Goal: Transaction & Acquisition: Book appointment/travel/reservation

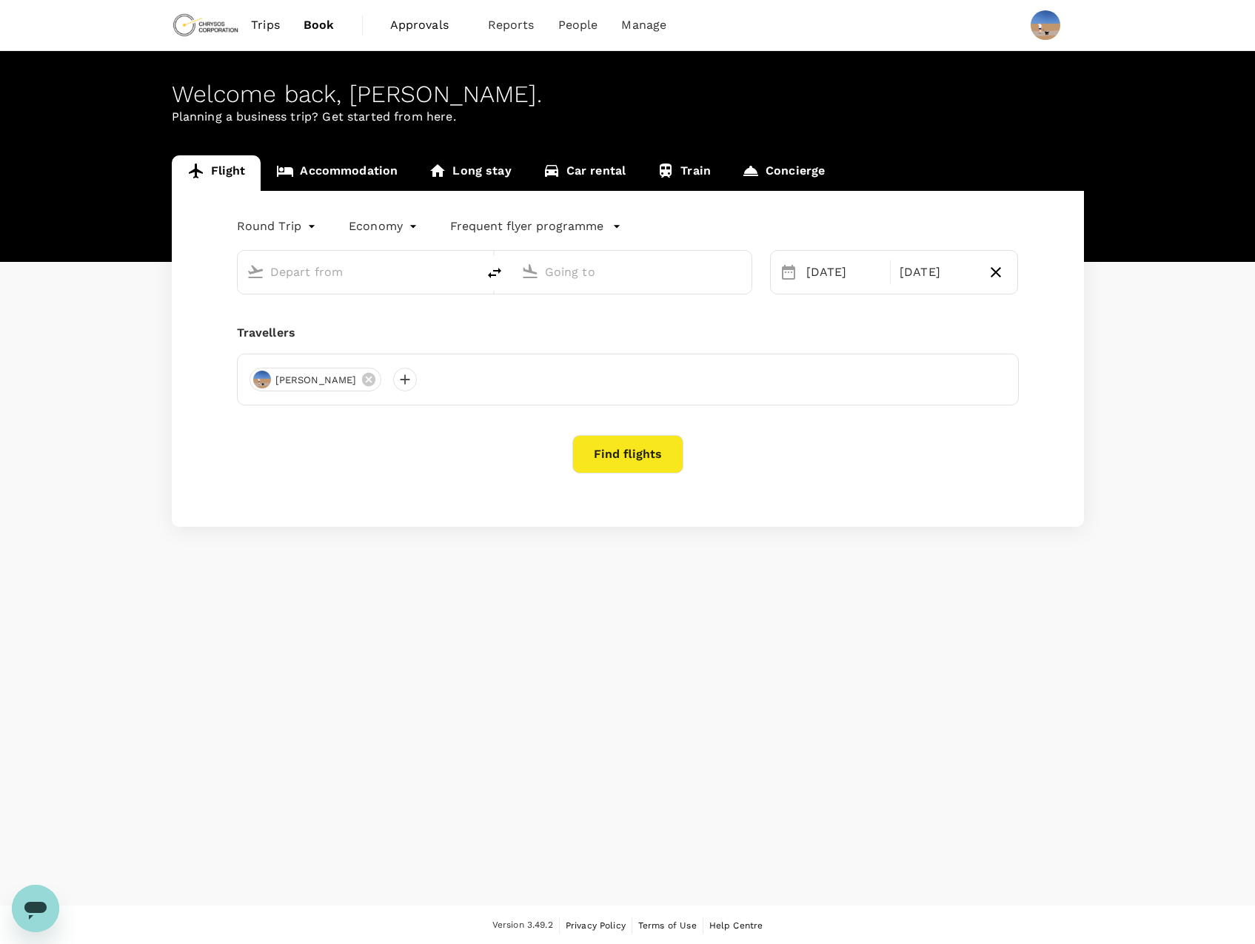
click at [357, 293] on div at bounding box center [357, 272] width 239 height 43
click at [352, 270] on input "text" at bounding box center [357, 272] width 175 height 23
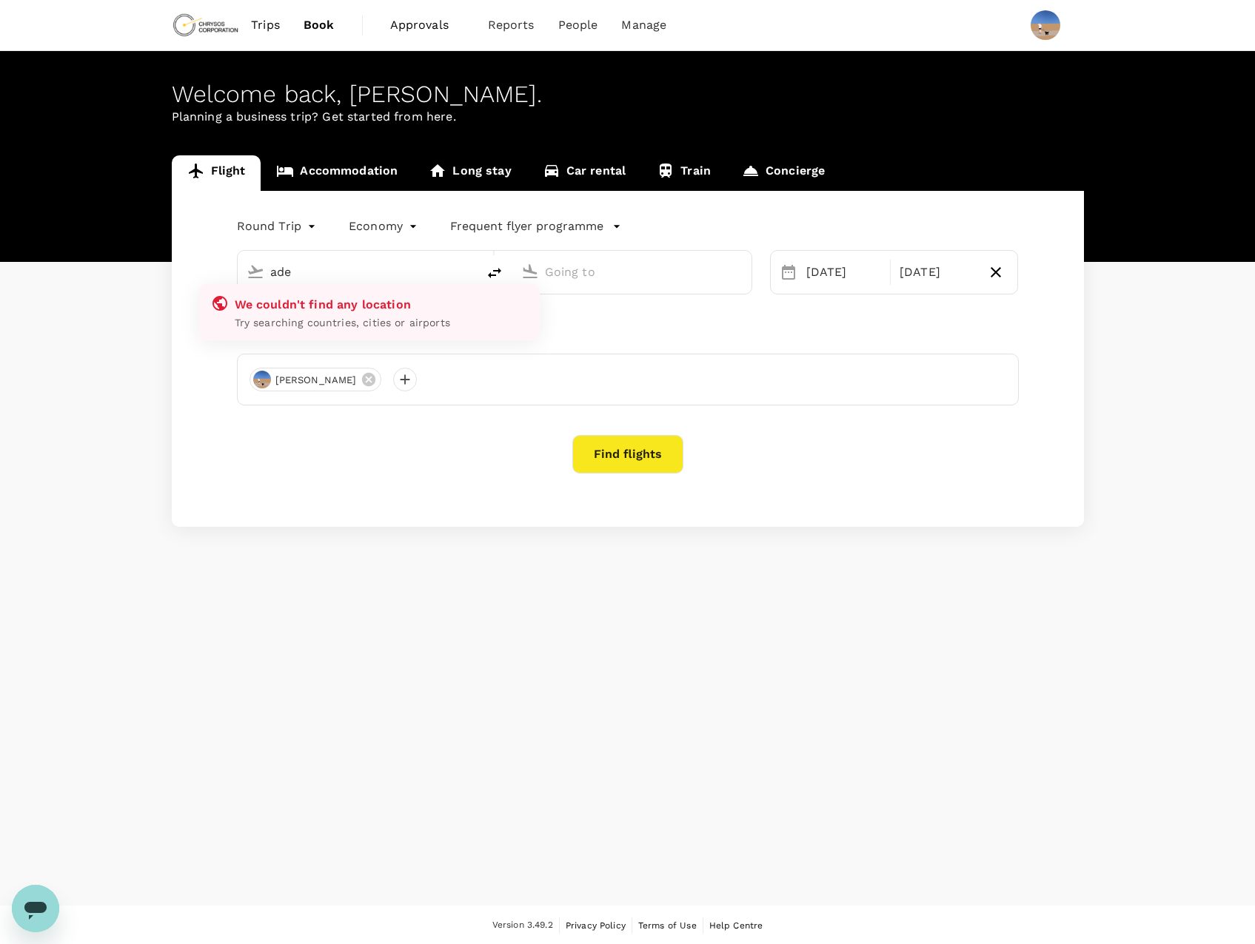
type input "[GEOGRAPHIC_DATA], [GEOGRAPHIC_DATA] (any)"
type input "[GEOGRAPHIC_DATA] ([GEOGRAPHIC_DATA])"
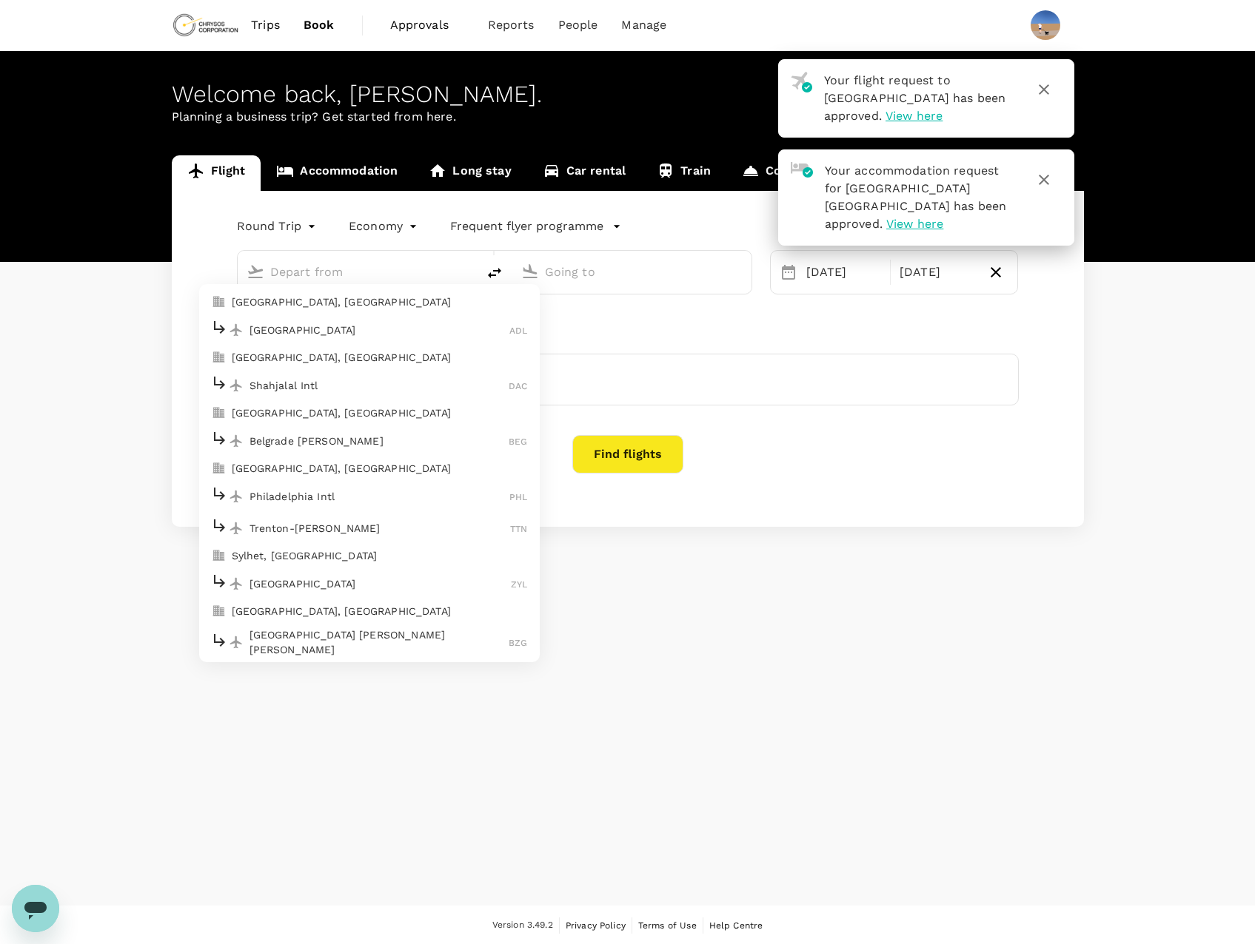
type input "[GEOGRAPHIC_DATA], [GEOGRAPHIC_DATA] (any)"
type input "[GEOGRAPHIC_DATA] ([GEOGRAPHIC_DATA])"
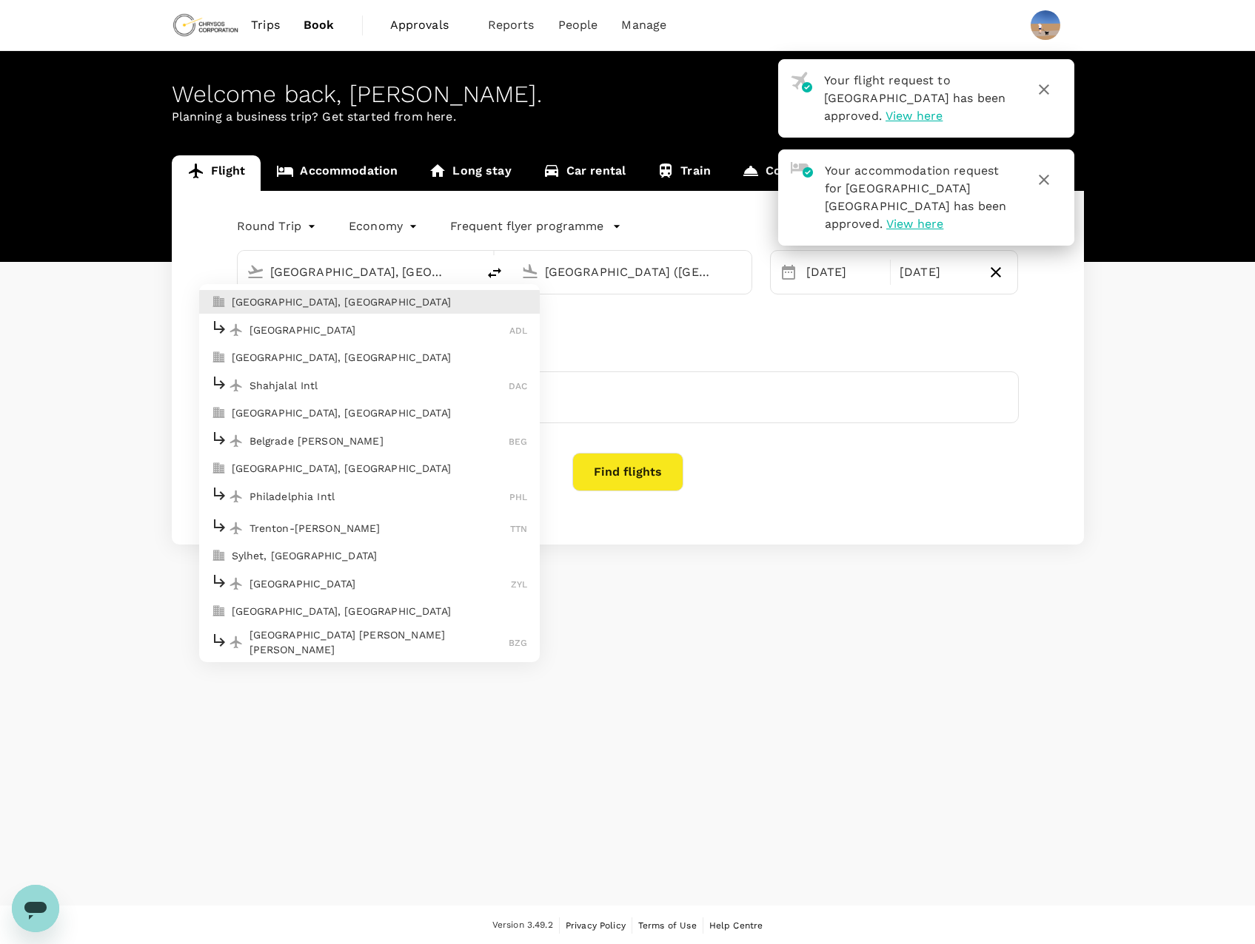
click at [324, 308] on p "[GEOGRAPHIC_DATA], [GEOGRAPHIC_DATA]" at bounding box center [380, 302] width 296 height 15
type input "[GEOGRAPHIC_DATA], [GEOGRAPHIC_DATA] (any)"
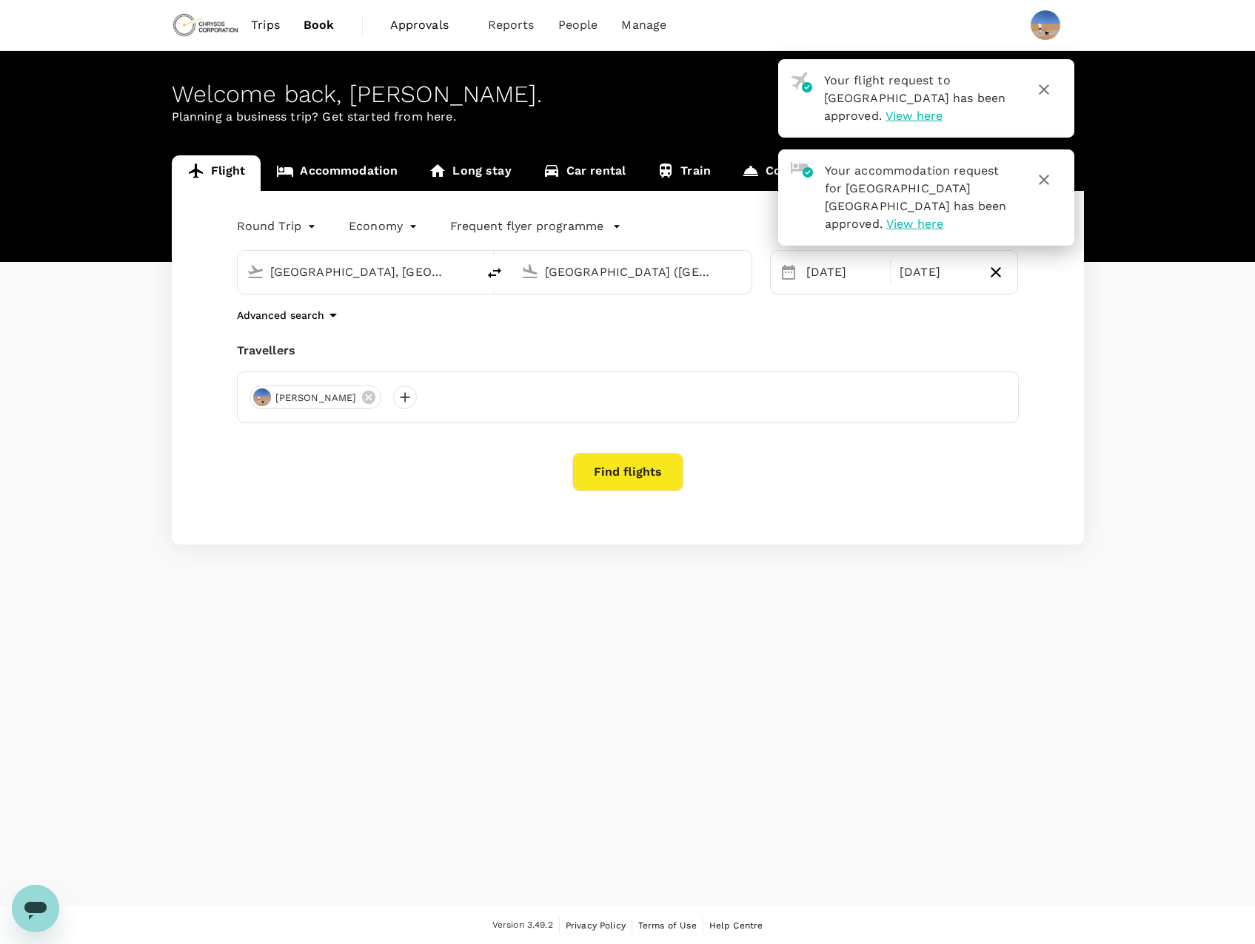
click at [597, 283] on input "[GEOGRAPHIC_DATA] ([GEOGRAPHIC_DATA])" at bounding box center [632, 272] width 175 height 23
click at [584, 340] on div "Melbourne [PERSON_NAME]" at bounding box center [644, 329] width 317 height 23
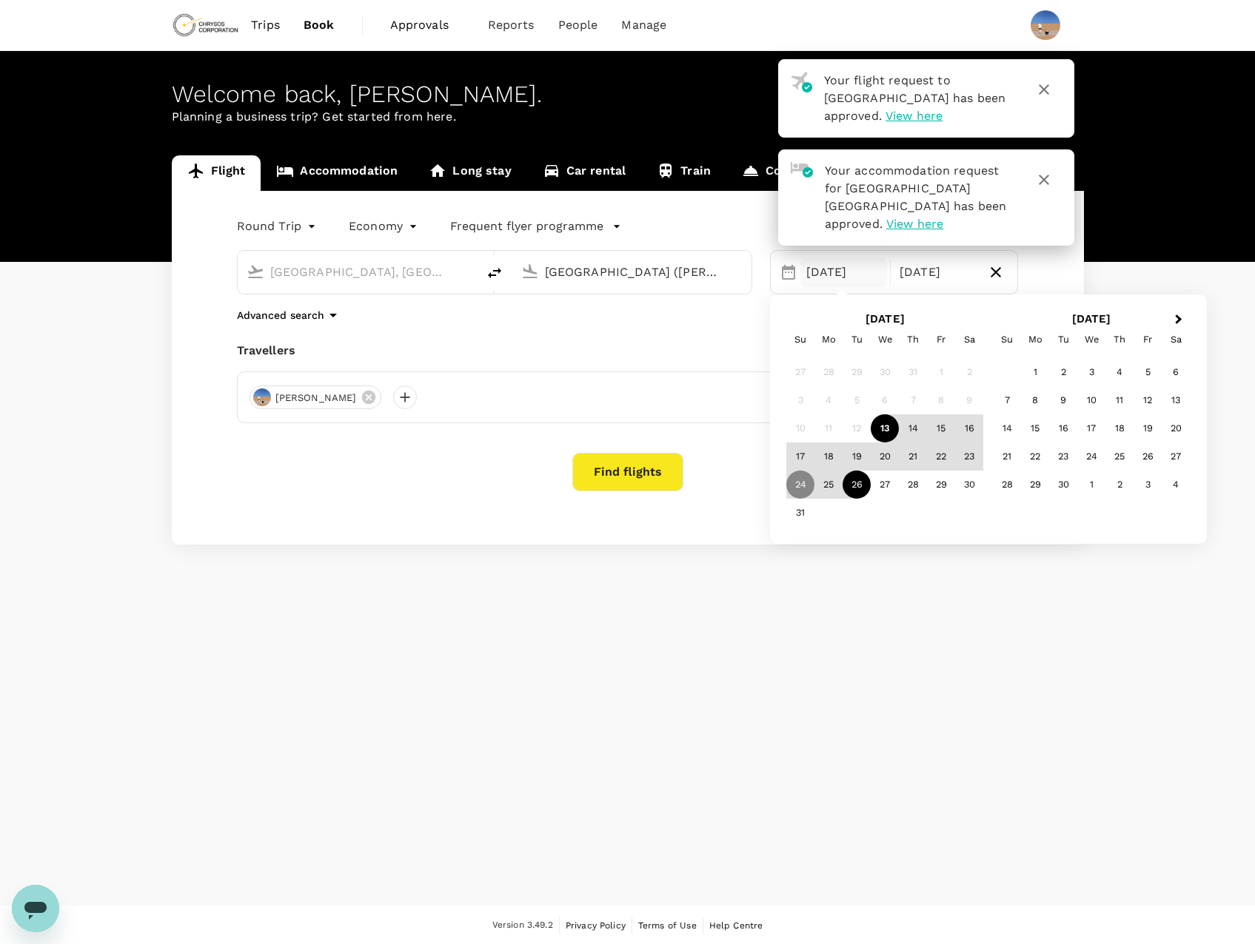
type input "[GEOGRAPHIC_DATA] ([PERSON_NAME])"
click at [583, 340] on div "Round Trip roundtrip Economy economy Frequent flyer programme [GEOGRAPHIC_DATA]…" at bounding box center [628, 368] width 912 height 354
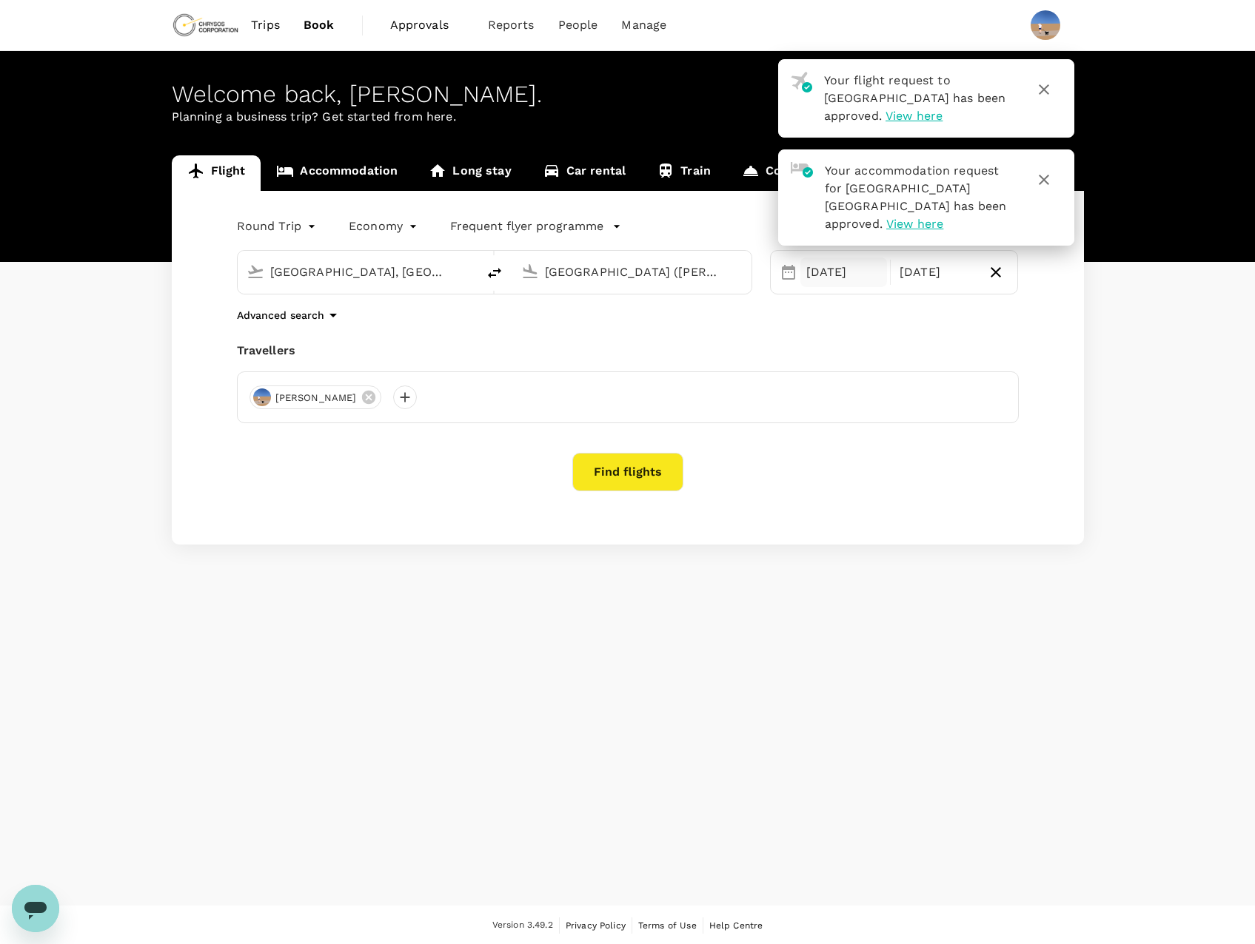
click at [808, 286] on div "[DATE]" at bounding box center [843, 273] width 87 height 30
click at [1065, 372] on div "2" at bounding box center [1063, 372] width 28 height 28
click at [886, 374] on div "3" at bounding box center [884, 372] width 28 height 28
click at [645, 461] on button "Find flights" at bounding box center [627, 472] width 111 height 38
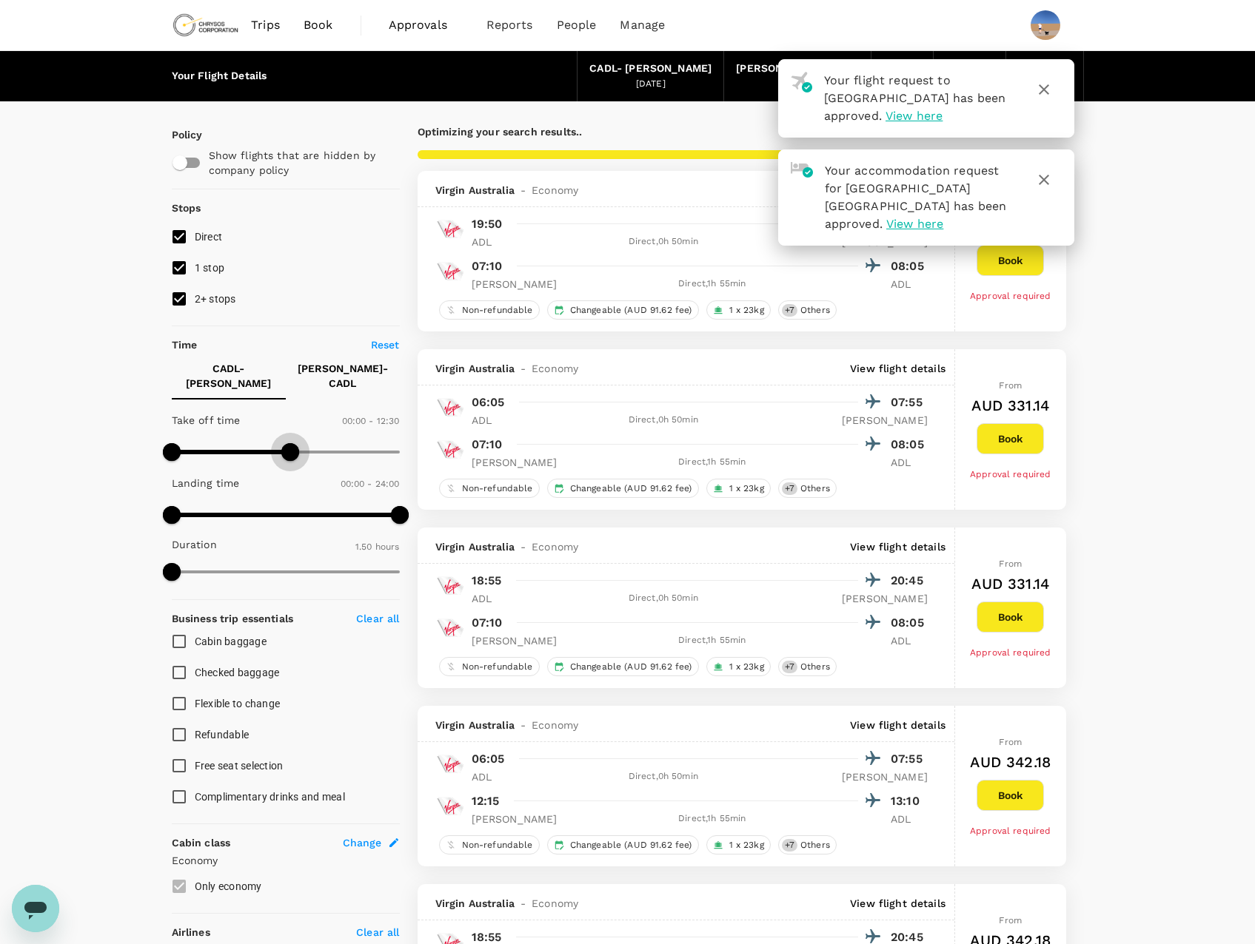
type input "570"
drag, startPoint x: 403, startPoint y: 451, endPoint x: 261, endPoint y: 448, distance: 142.9
click at [261, 448] on span at bounding box center [261, 452] width 18 height 18
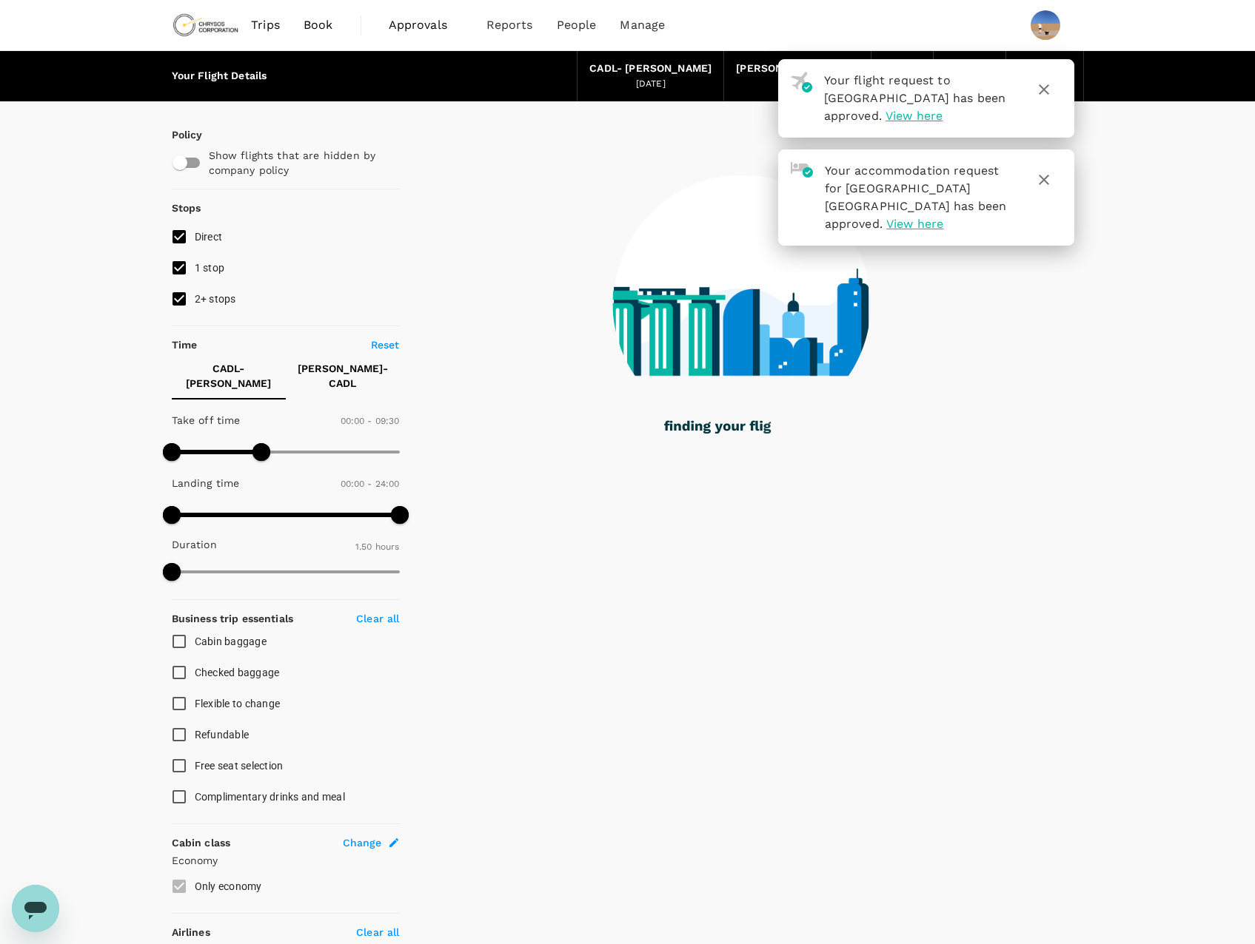
click at [343, 373] on p "[PERSON_NAME] - CADL" at bounding box center [343, 376] width 90 height 30
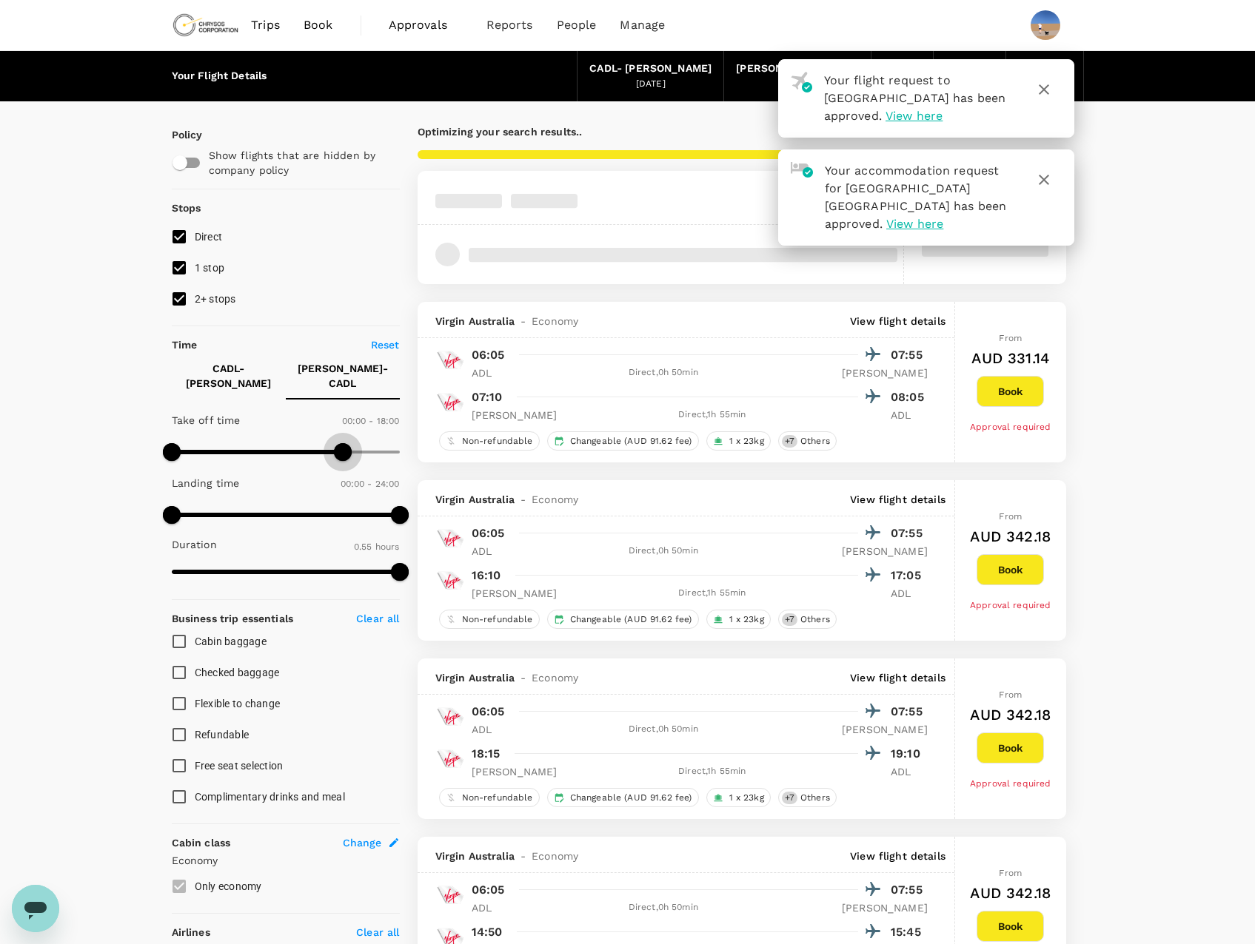
type input "1050"
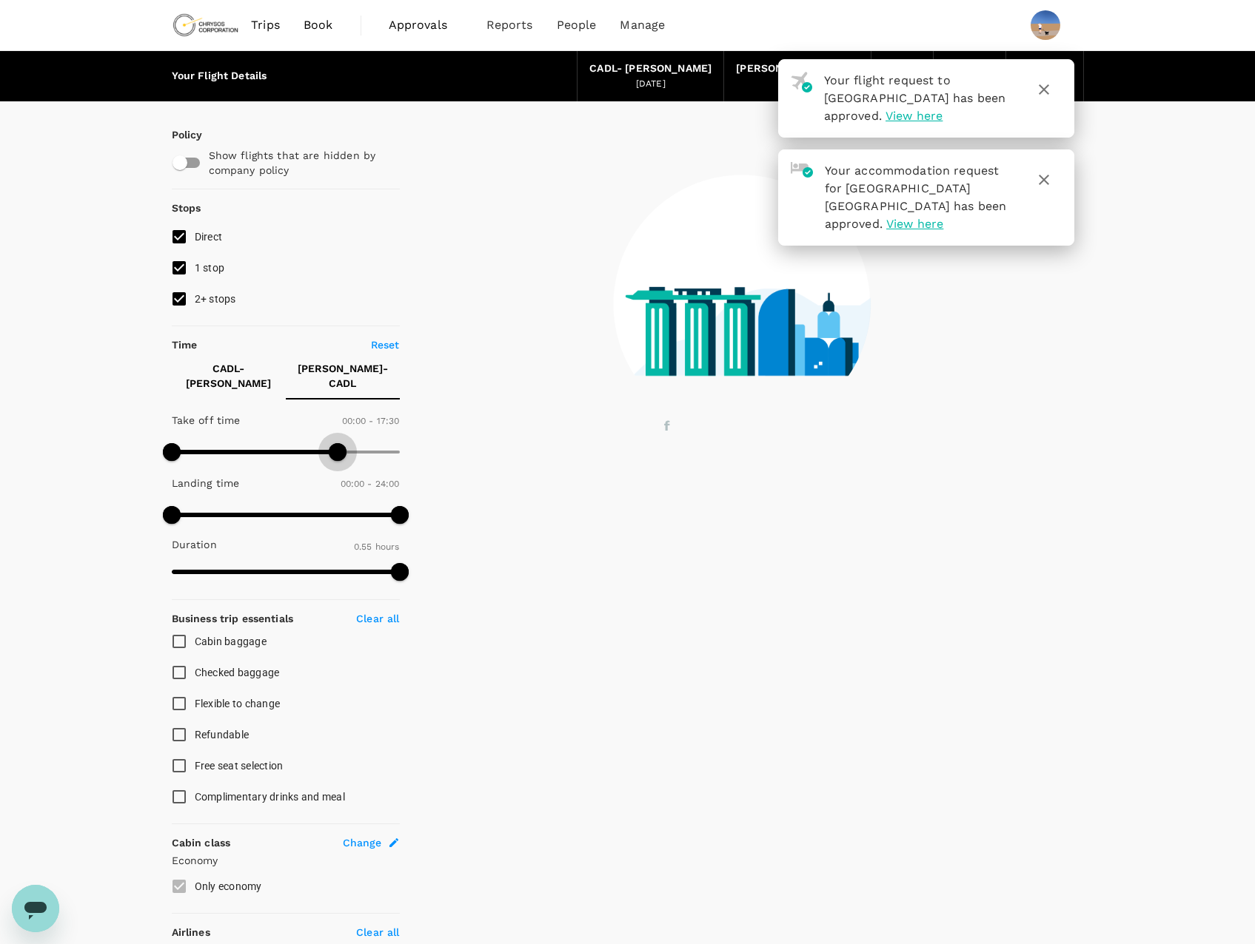
drag, startPoint x: 401, startPoint y: 429, endPoint x: 338, endPoint y: 443, distance: 64.5
click at [338, 443] on span at bounding box center [338, 452] width 18 height 18
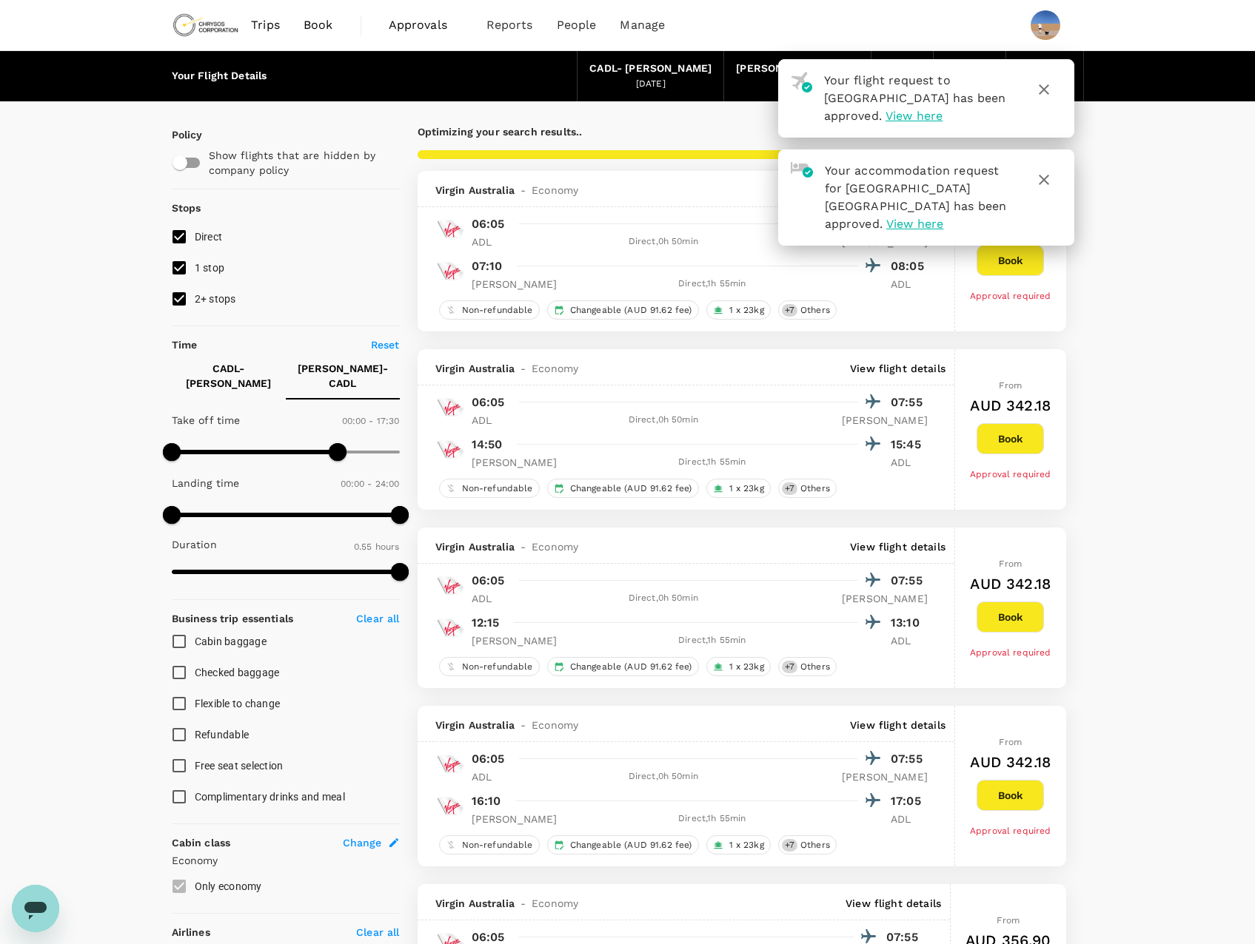
click at [167, 423] on div "Take off time 00:00 - 17:30" at bounding box center [283, 437] width 234 height 63
type input "810"
drag, startPoint x: 167, startPoint y: 429, endPoint x: 299, endPoint y: 445, distance: 132.8
click at [299, 445] on span at bounding box center [300, 452] width 18 height 18
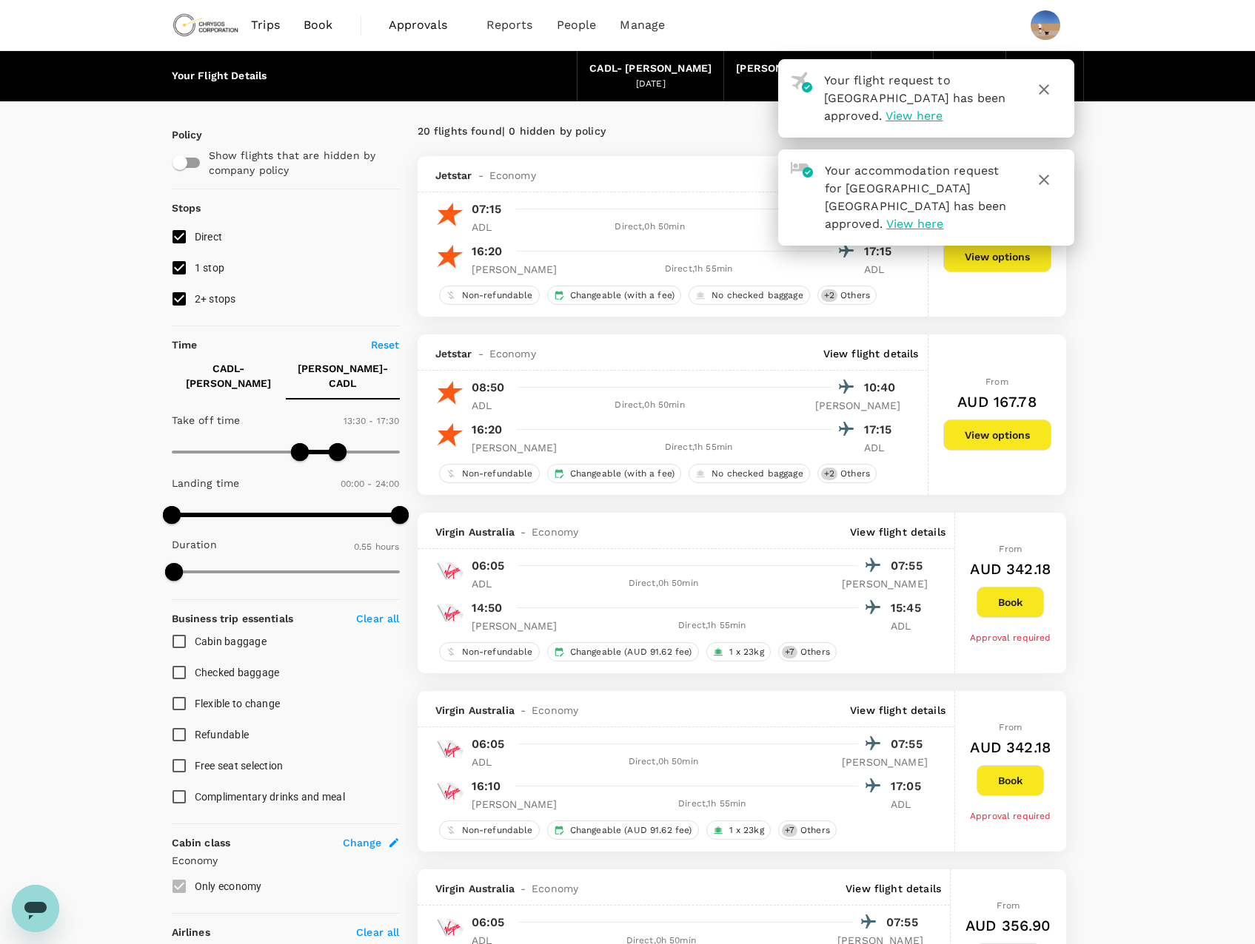
click at [1016, 784] on button "Book" at bounding box center [1009, 780] width 67 height 31
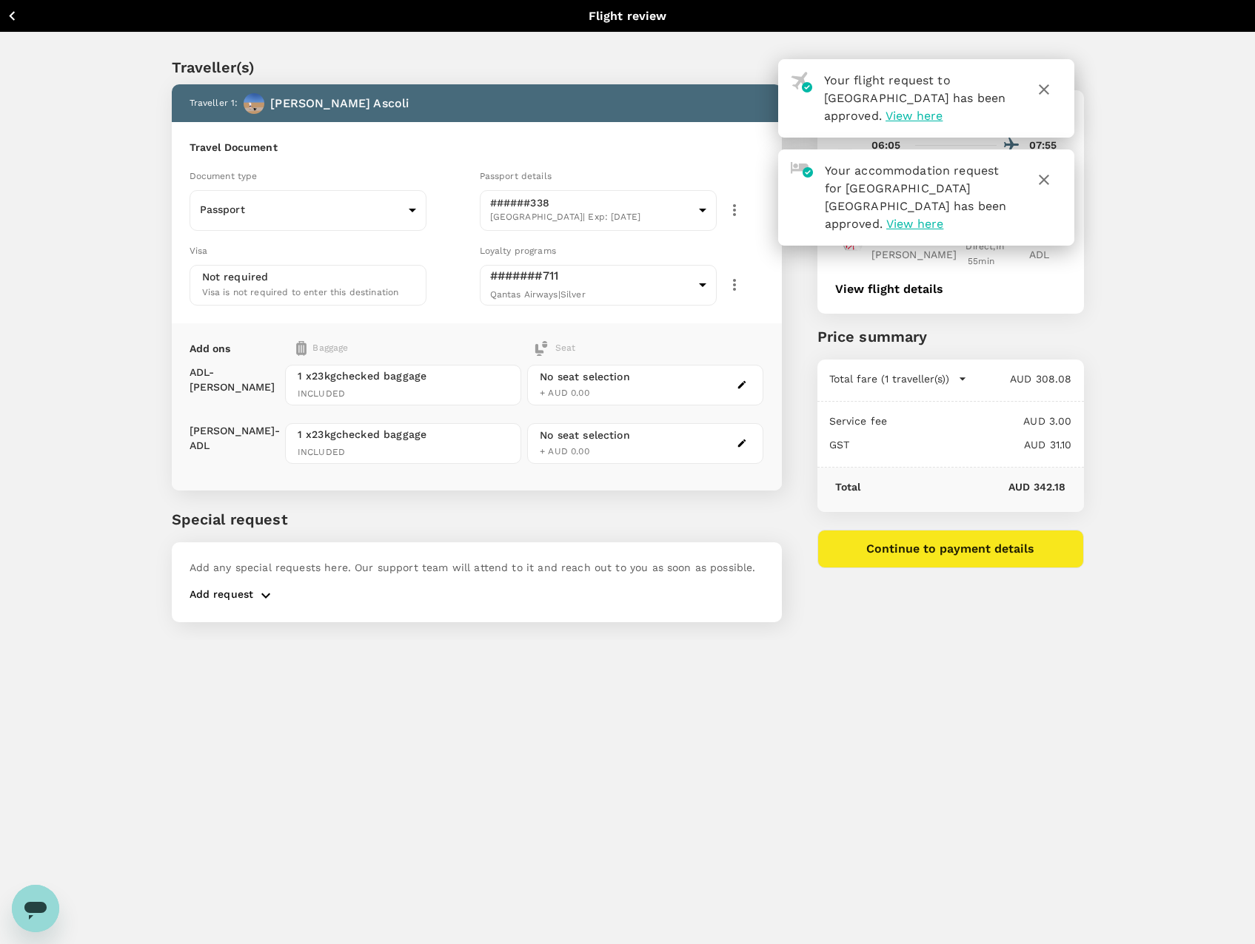
click at [21, 16] on icon "button" at bounding box center [12, 16] width 19 height 19
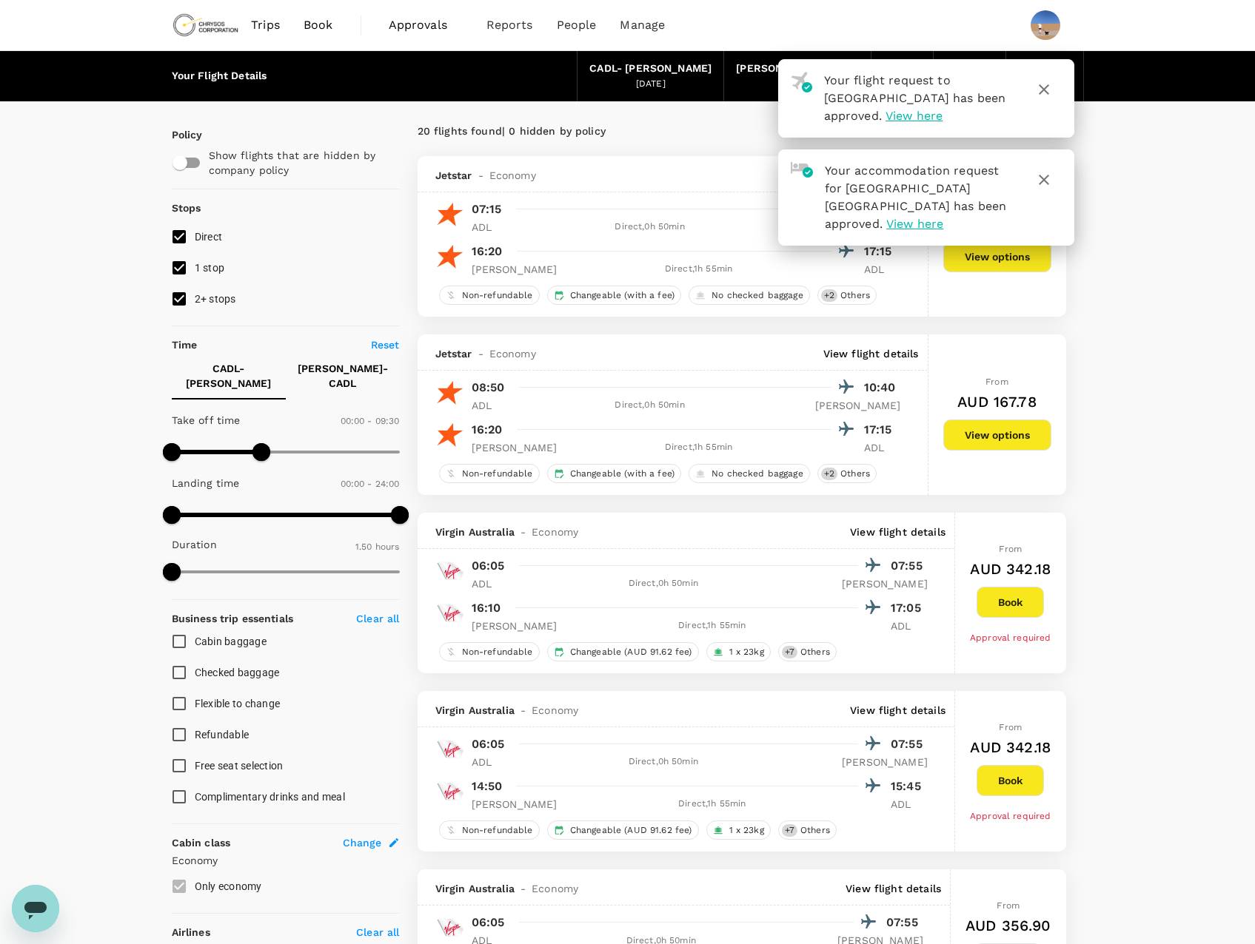
click at [366, 386] on button "[PERSON_NAME] - CADL" at bounding box center [343, 375] width 114 height 47
type input "1230"
type input "960"
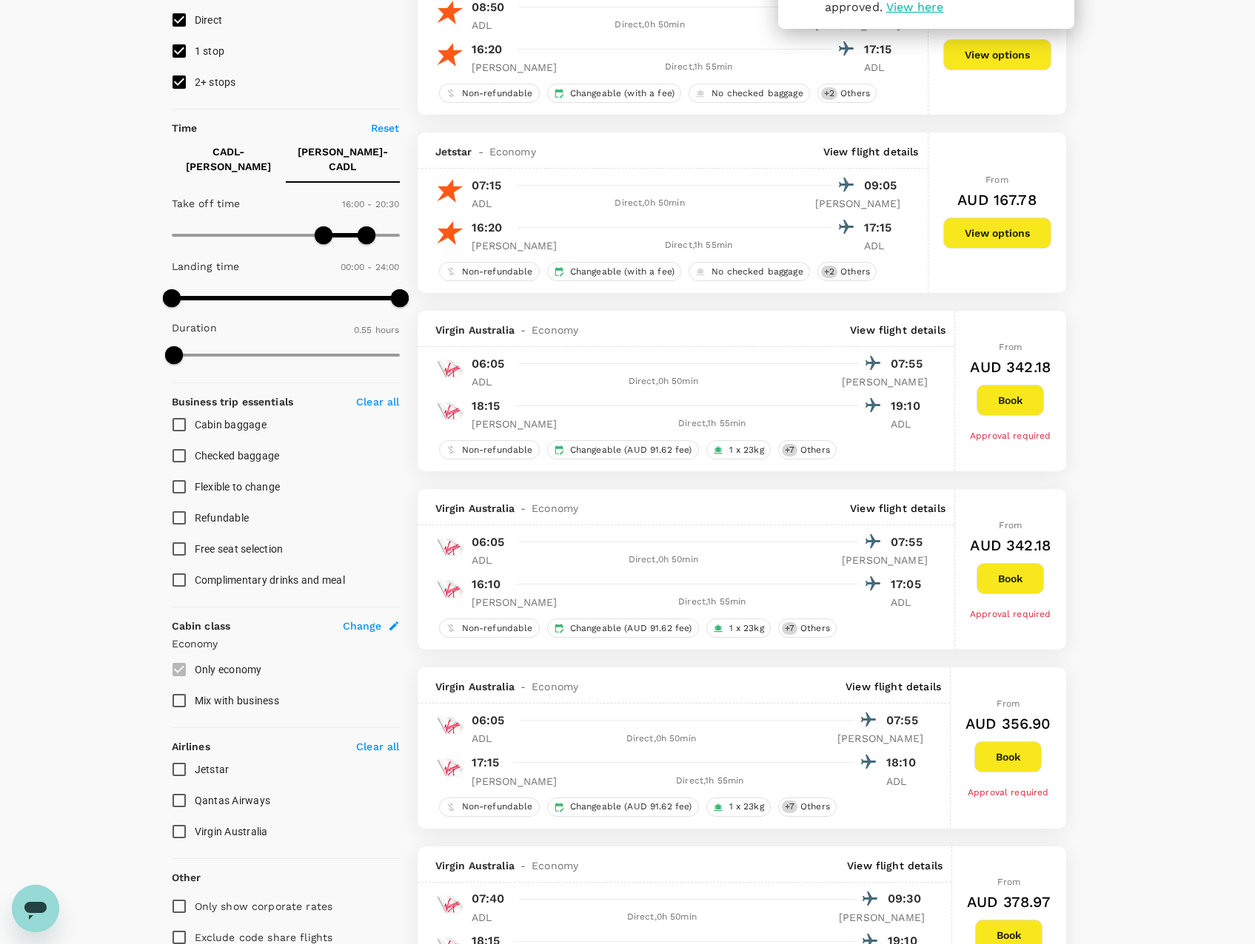
scroll to position [246, 0]
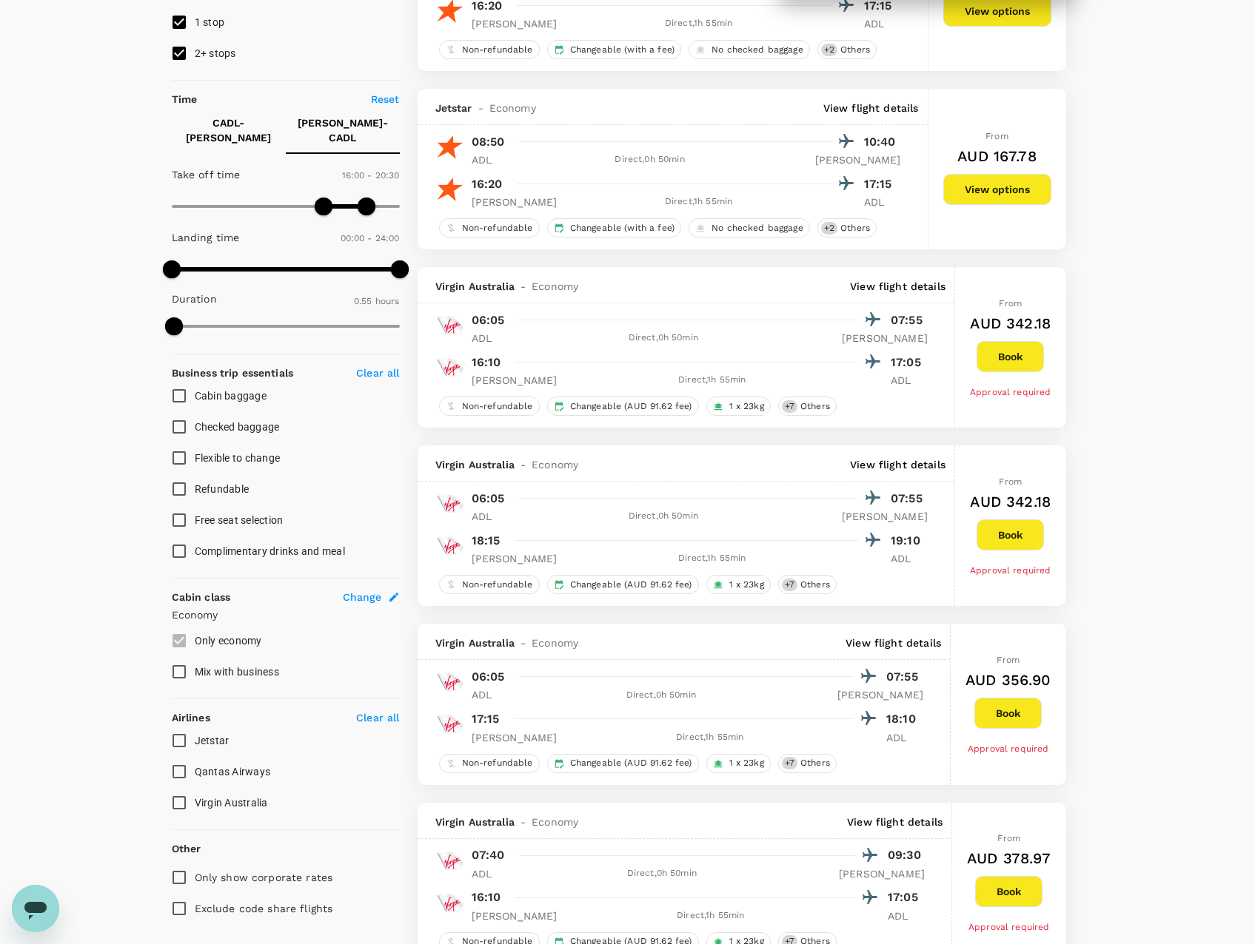
click at [1009, 716] on button "Book" at bounding box center [1007, 713] width 67 height 31
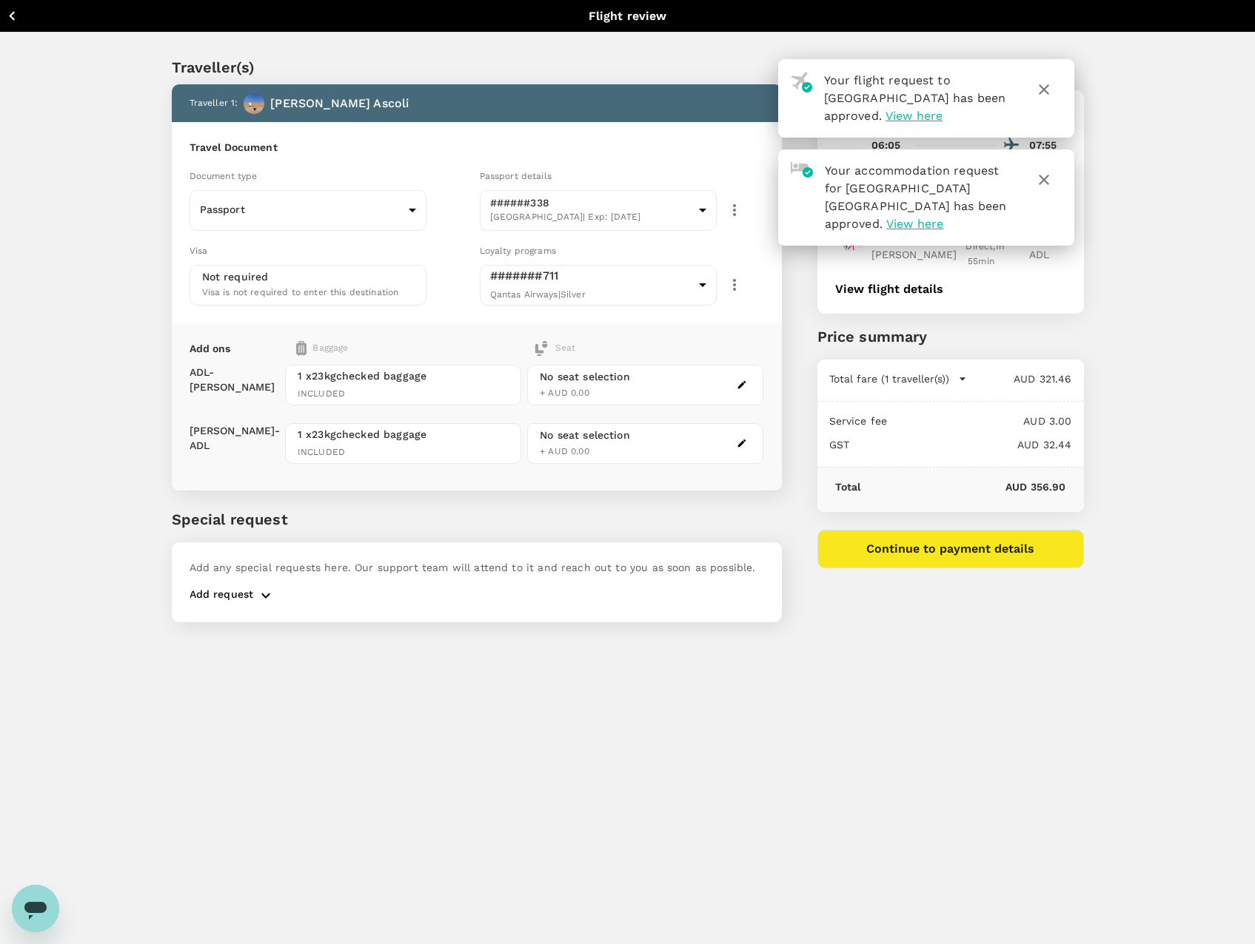
click at [1043, 87] on icon "button" at bounding box center [1044, 90] width 18 height 18
click at [1044, 92] on icon "button" at bounding box center [1044, 90] width 18 height 18
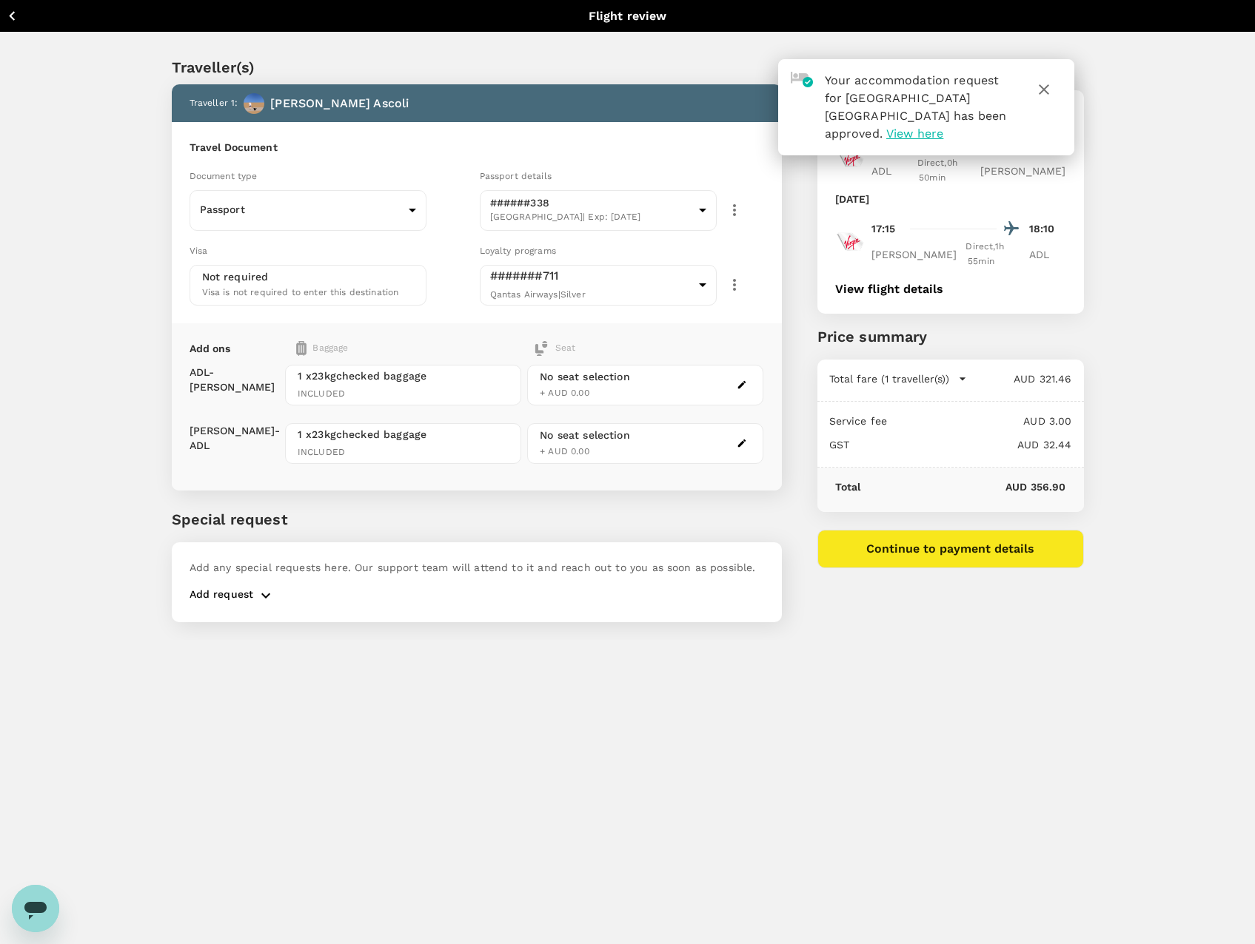
click at [1043, 90] on icon "button" at bounding box center [1043, 89] width 10 height 10
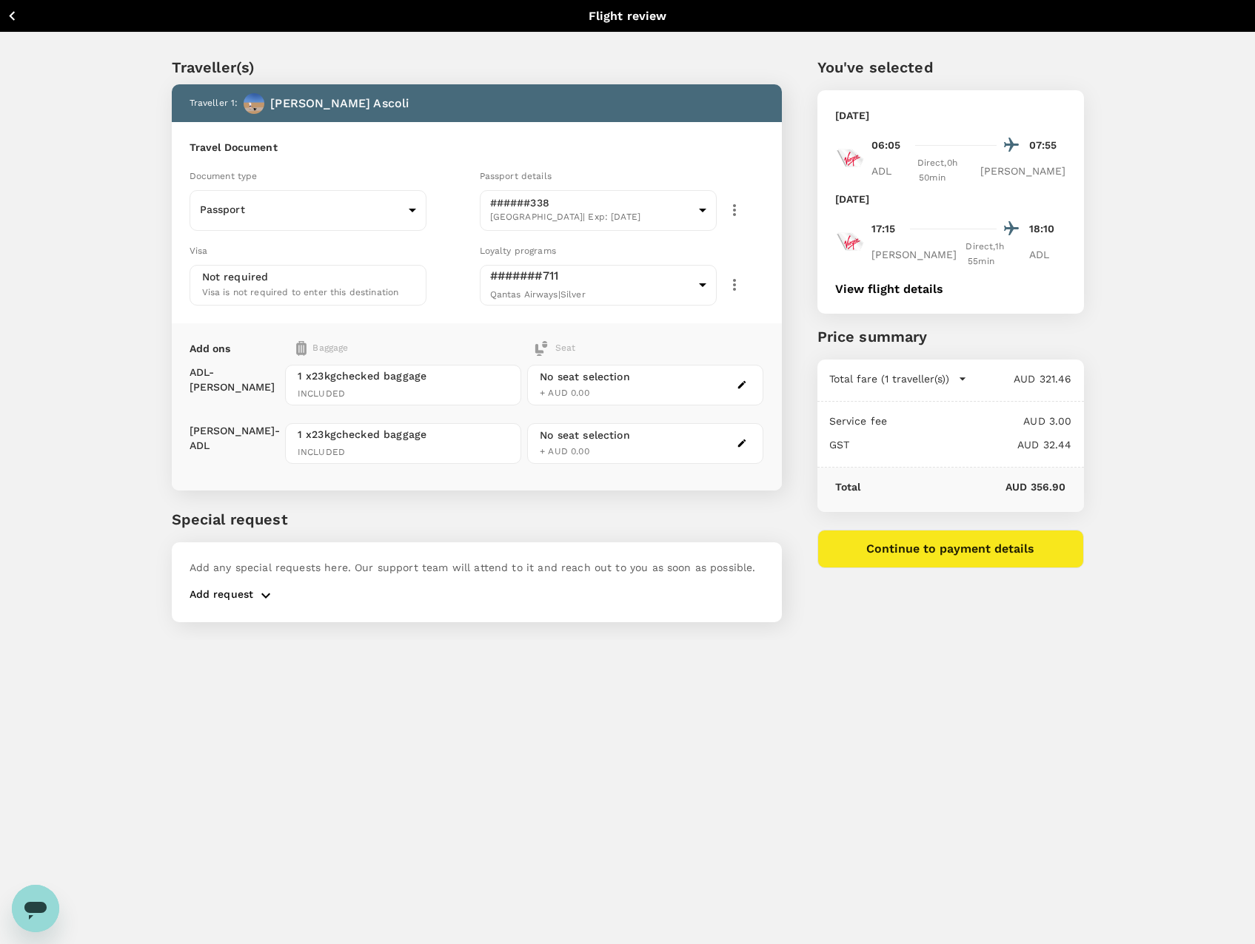
click at [1053, 90] on div "[DATE] 06:05 07:55 ADL Direct , 0h 50min [PERSON_NAME] [DATE] 17:15 18:10 [PERS…" at bounding box center [950, 202] width 266 height 224
click at [15, 16] on icon "button" at bounding box center [12, 16] width 19 height 19
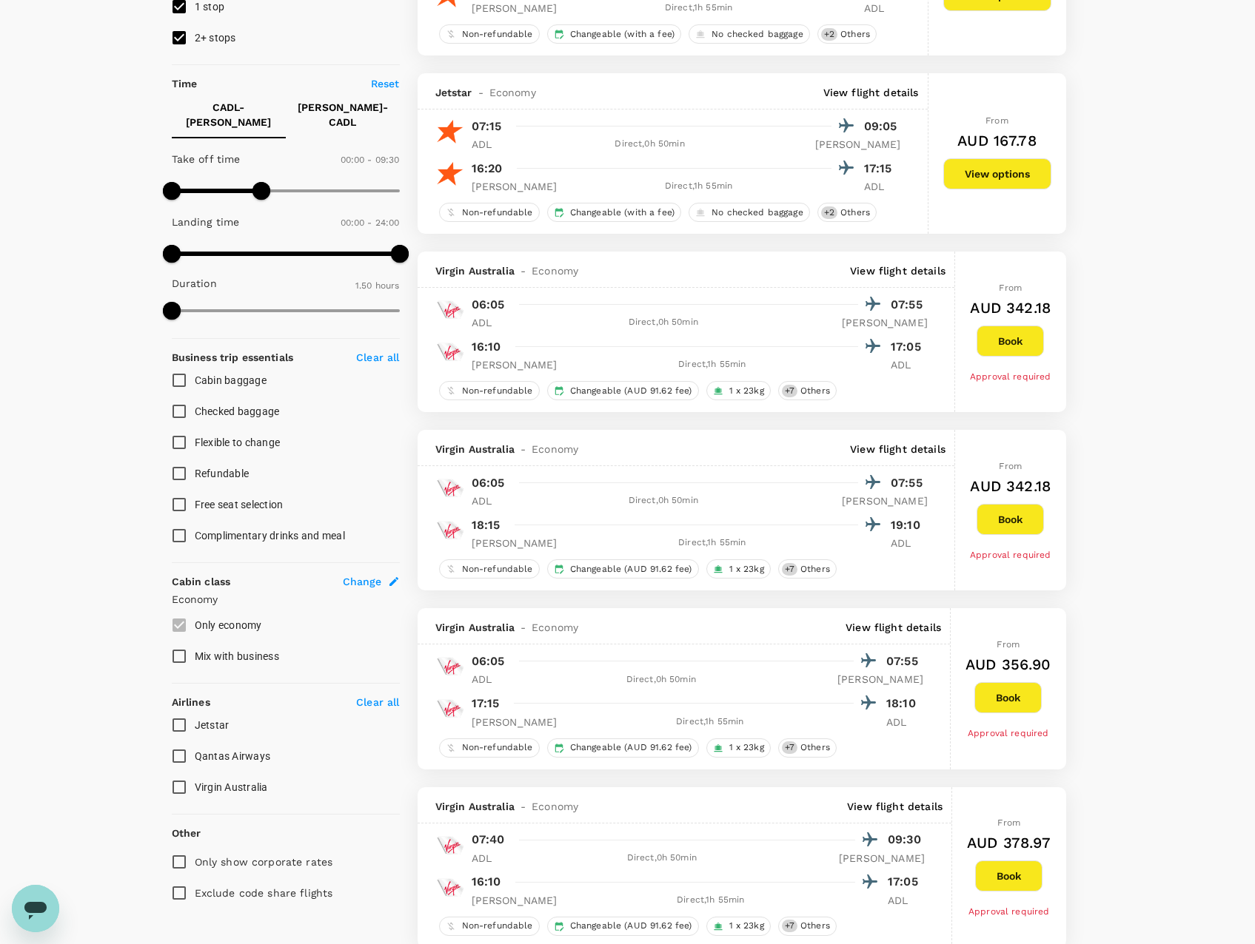
scroll to position [238, 0]
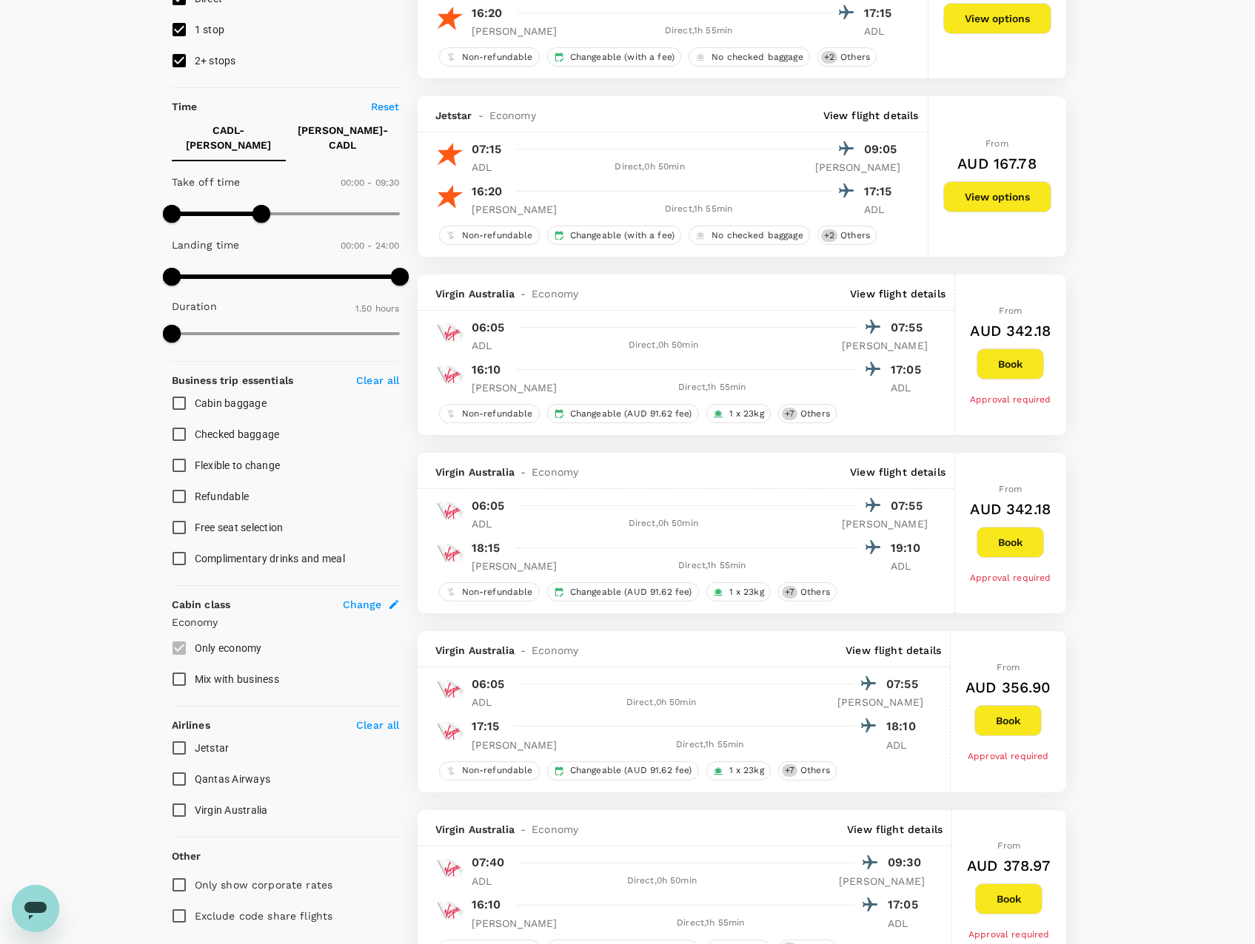
click at [977, 682] on h6 "AUD 356.90" at bounding box center [1008, 688] width 86 height 24
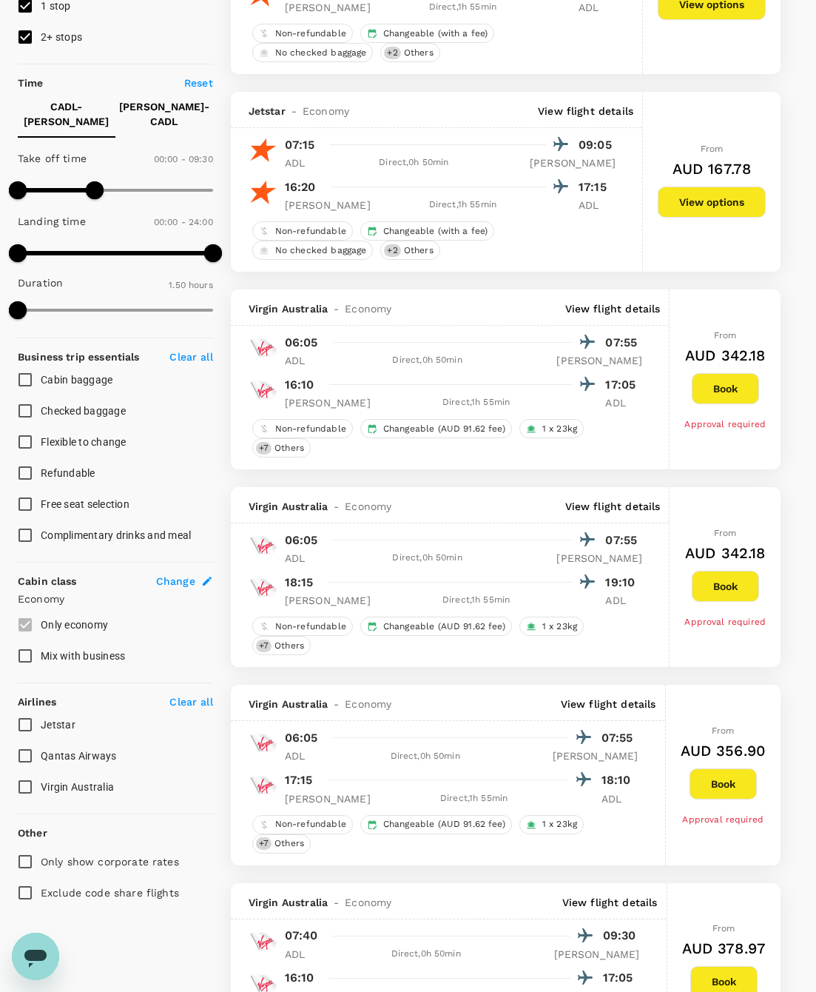
scroll to position [263, 0]
